Goal: Information Seeking & Learning: Understand process/instructions

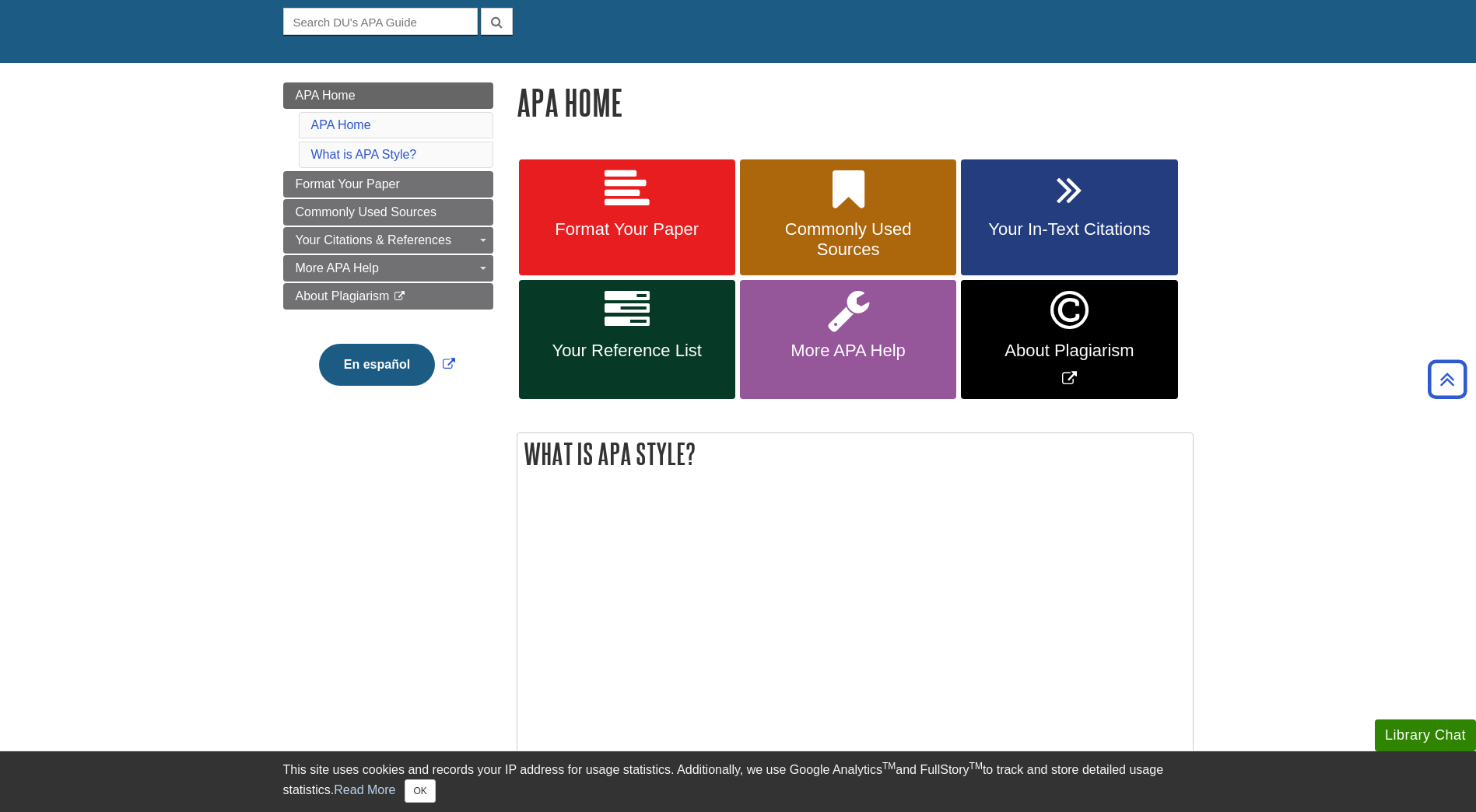
scroll to position [78, 0]
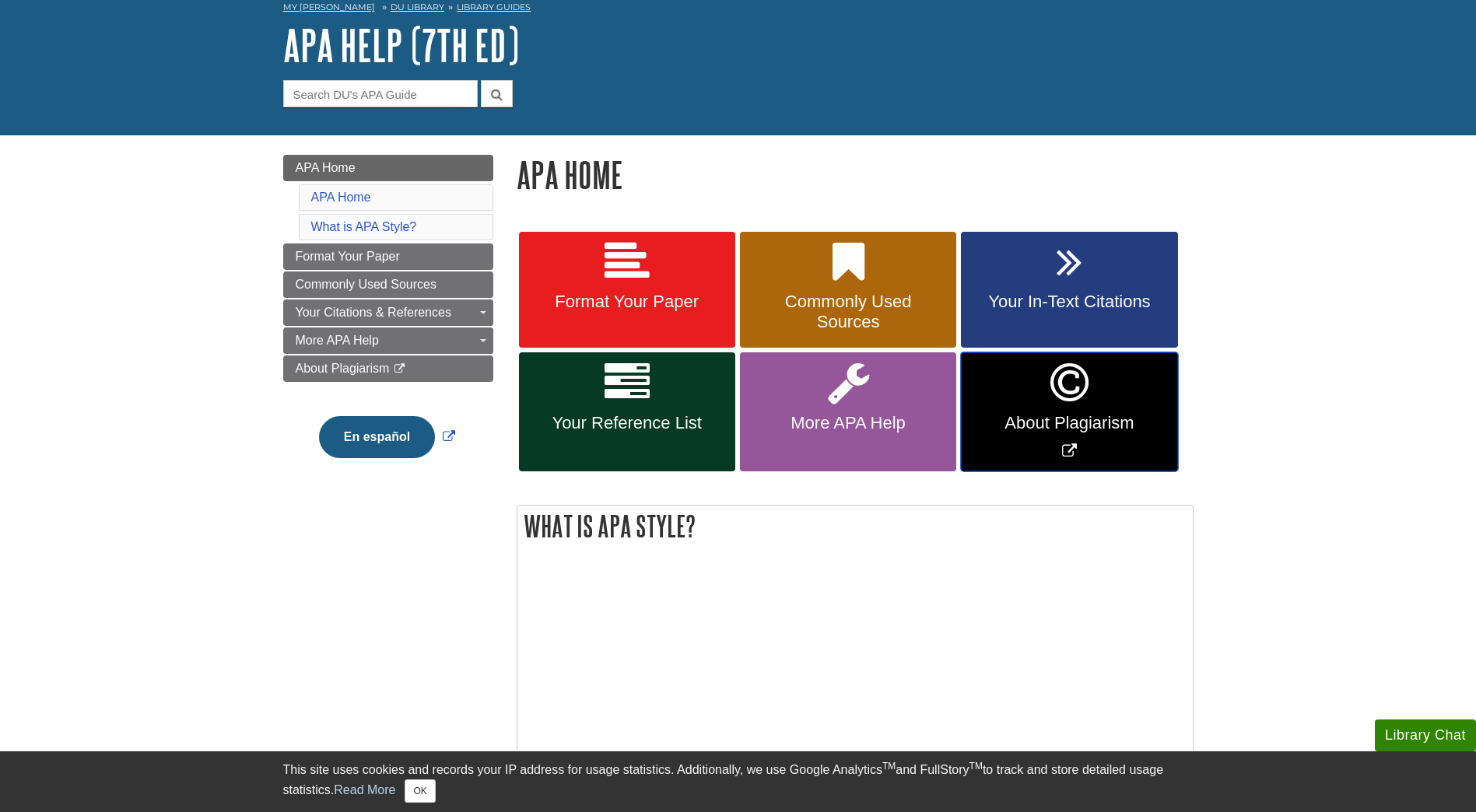
click at [1064, 399] on icon "Link opens in new window" at bounding box center [1069, 382] width 38 height 45
click at [1055, 300] on span "Your In-Text Citations" at bounding box center [1069, 302] width 193 height 20
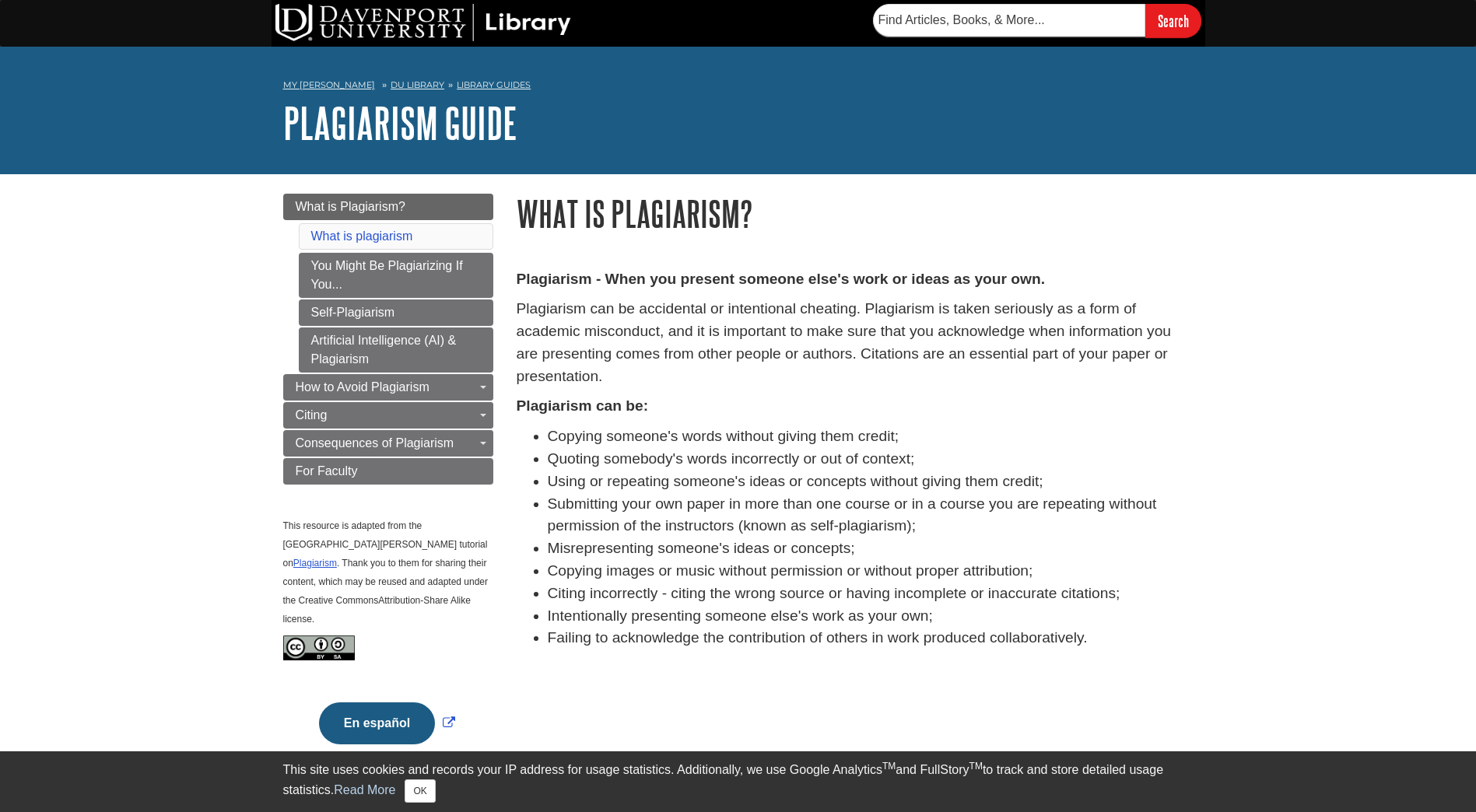
scroll to position [389, 0]
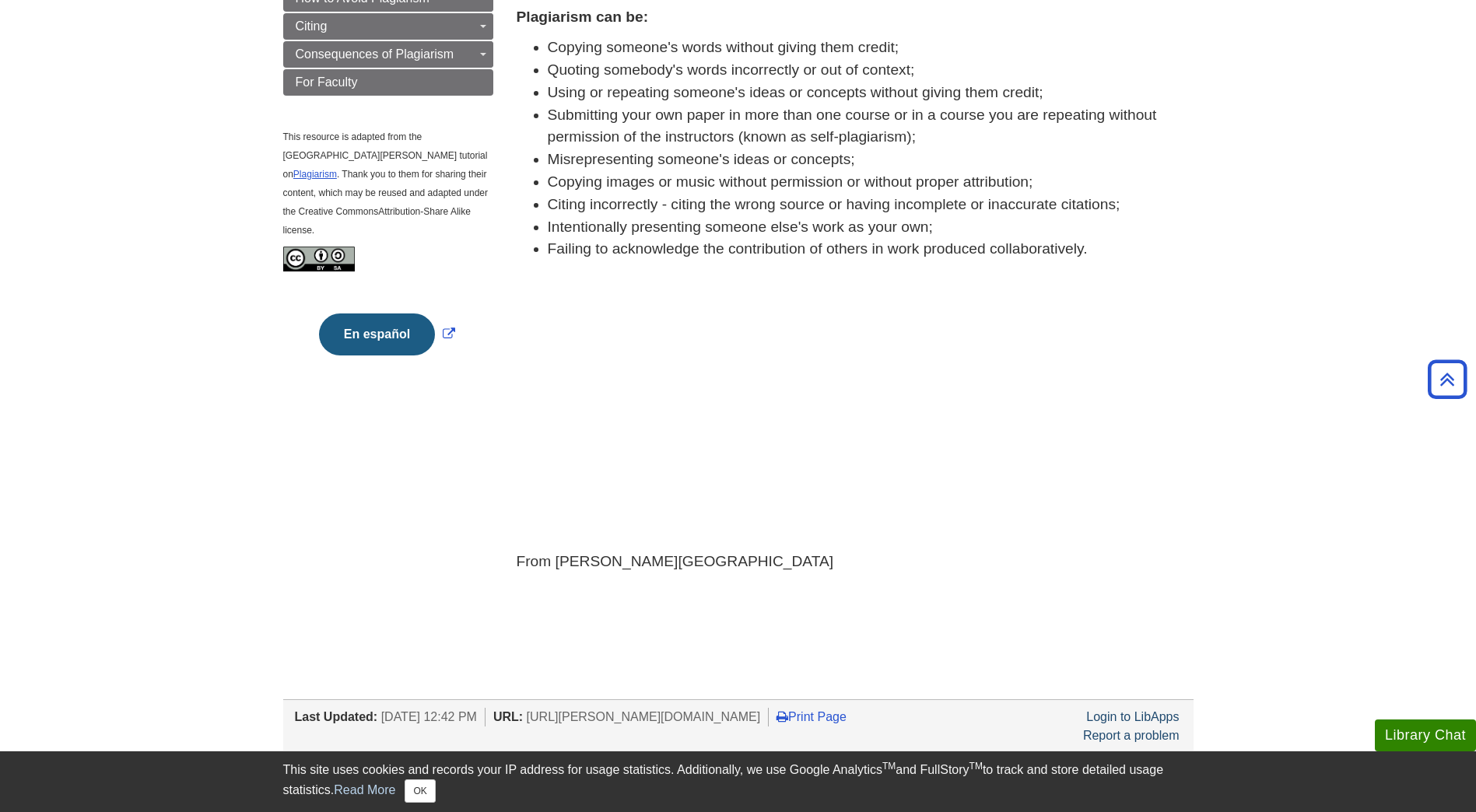
click at [1046, 621] on body "Library Chat This site uses cookies and records your IP address for usage stati…" at bounding box center [738, 318] width 1476 height 1413
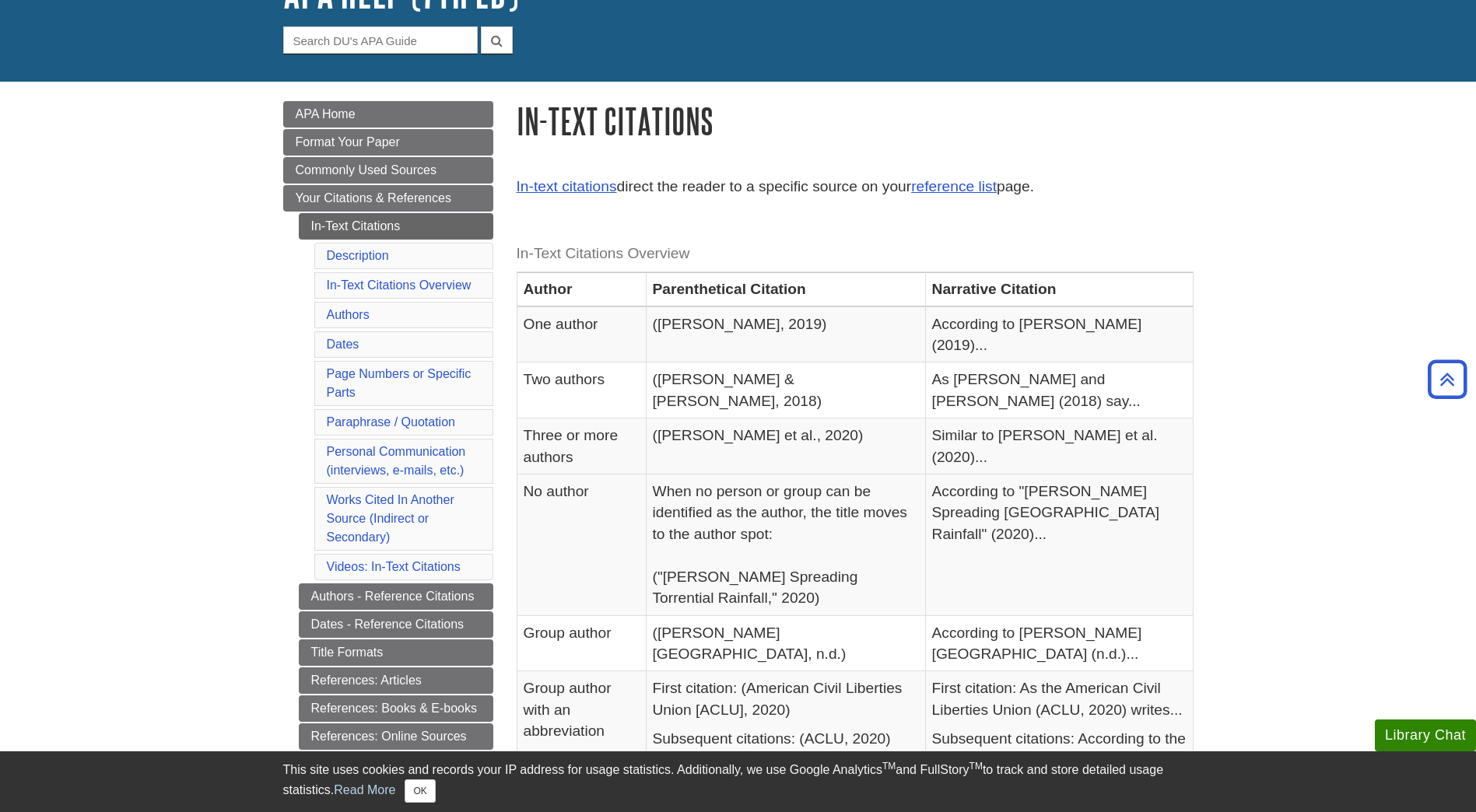
scroll to position [78, 0]
